Goal: Transaction & Acquisition: Purchase product/service

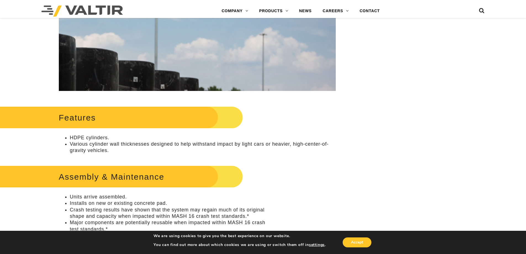
scroll to position [193, 0]
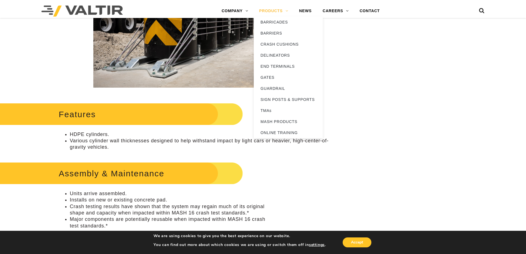
click at [288, 10] on link "PRODUCTS" at bounding box center [274, 11] width 40 height 11
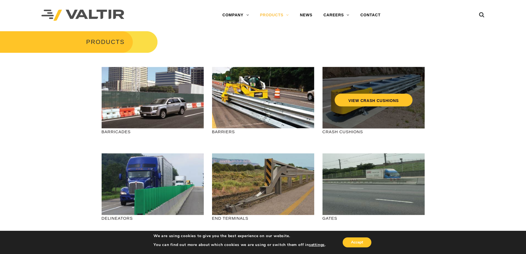
click at [377, 118] on div "VIEW CRASH CUSHIONS" at bounding box center [373, 98] width 102 height 62
click at [376, 102] on link "VIEW CRASH CUSHIONS" at bounding box center [373, 100] width 78 height 13
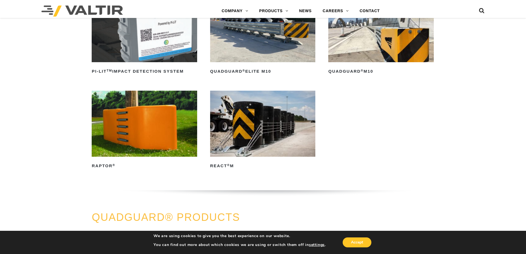
scroll to position [193, 0]
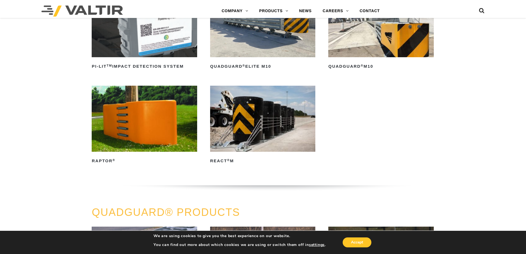
click at [274, 118] on img at bounding box center [262, 119] width 105 height 66
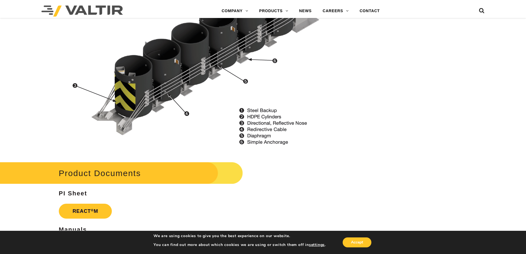
scroll to position [635, 0]
